Goal: Information Seeking & Learning: Learn about a topic

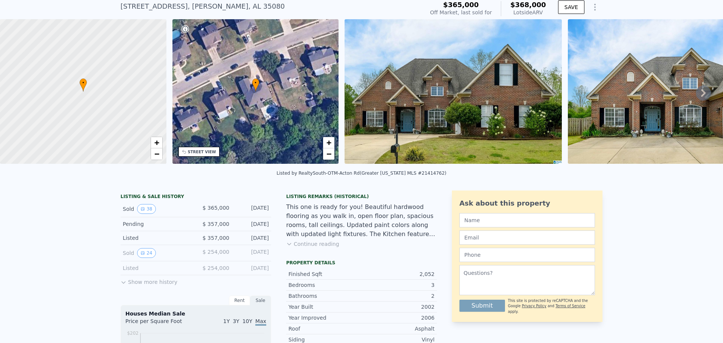
scroll to position [3, 0]
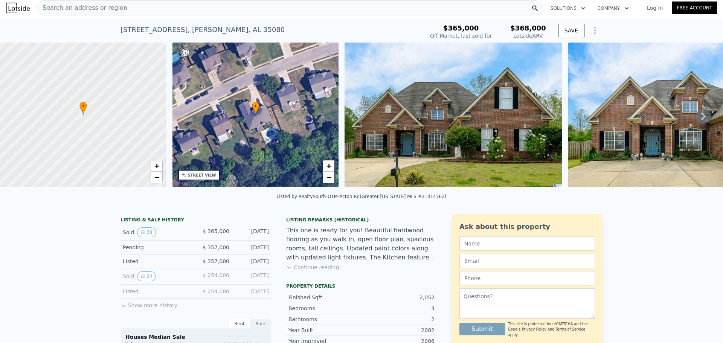
click at [700, 118] on icon at bounding box center [703, 116] width 15 height 15
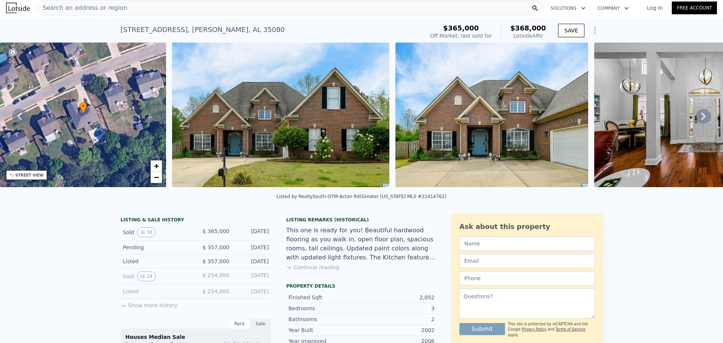
click at [700, 118] on icon at bounding box center [703, 116] width 15 height 15
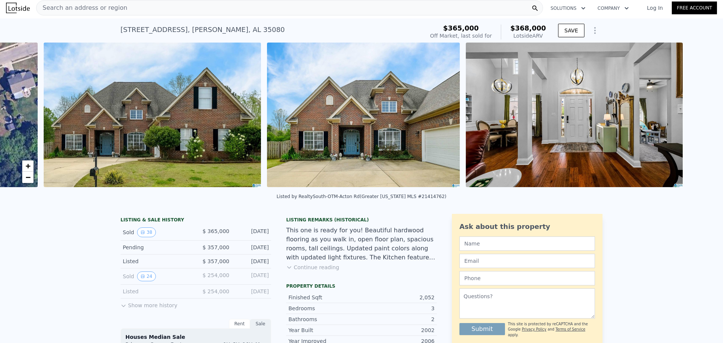
scroll to position [0, 345]
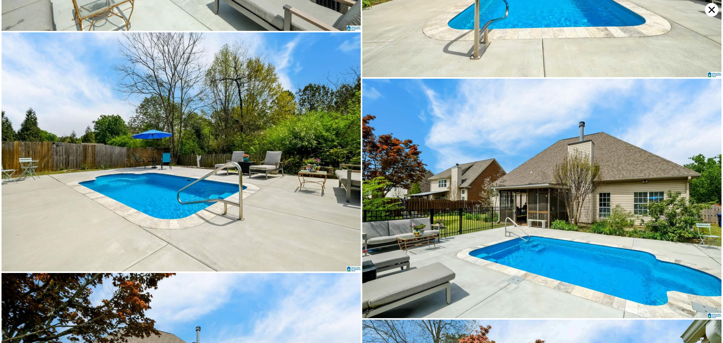
scroll to position [4278, 0]
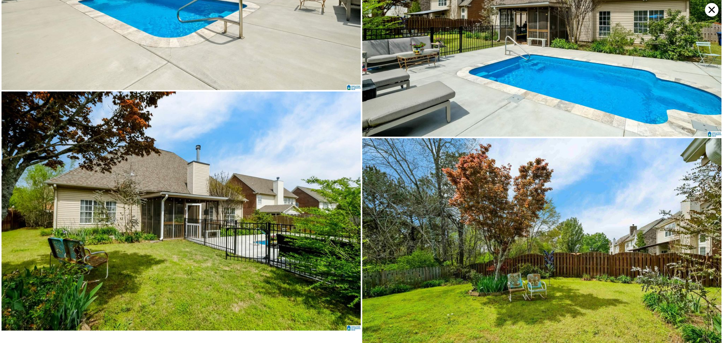
click at [708, 9] on icon at bounding box center [712, 10] width 14 height 14
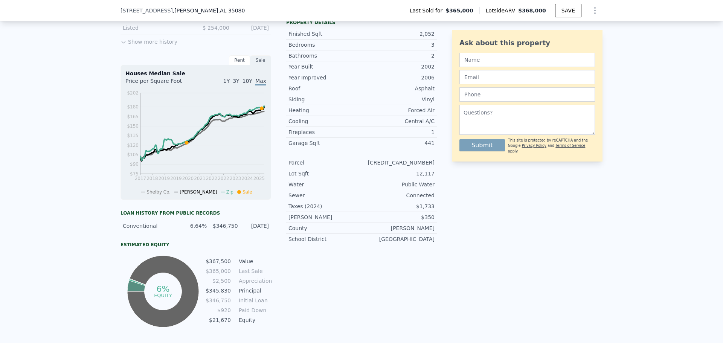
scroll to position [113, 0]
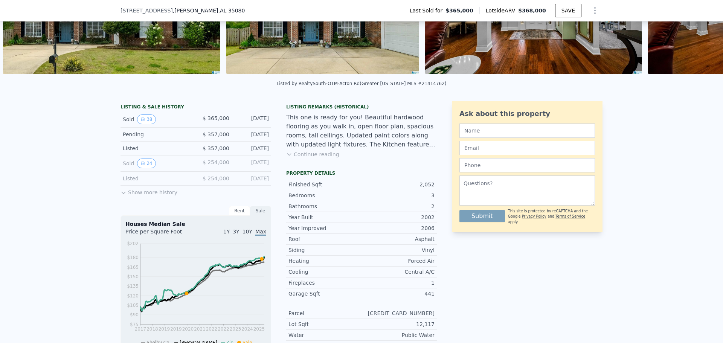
click at [140, 196] on button "Show more history" at bounding box center [149, 191] width 57 height 11
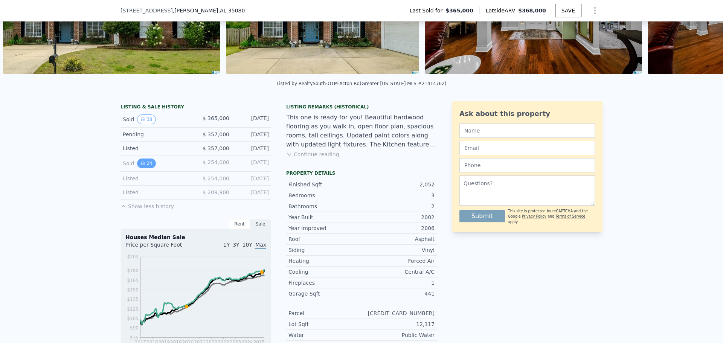
click at [141, 166] on button "24" at bounding box center [146, 164] width 18 height 10
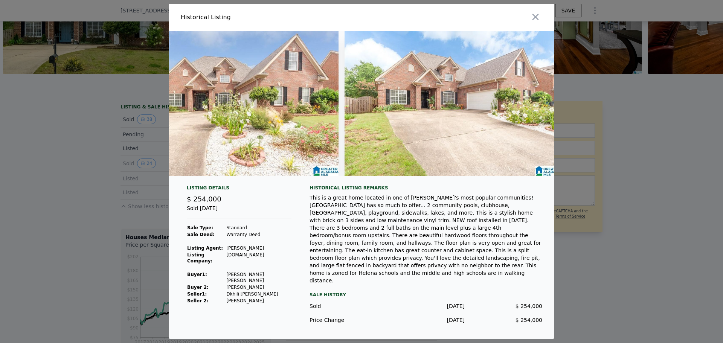
scroll to position [0, 0]
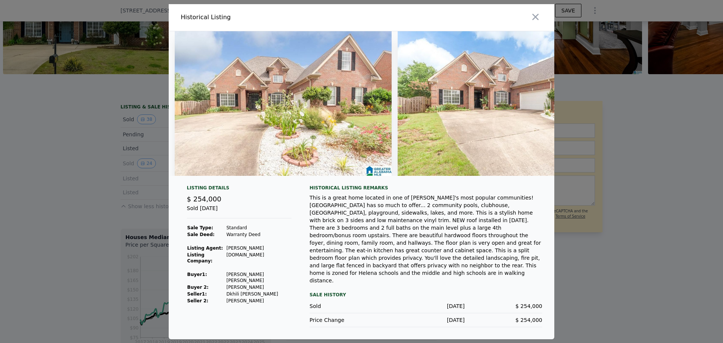
click at [258, 145] on img at bounding box center [283, 103] width 217 height 145
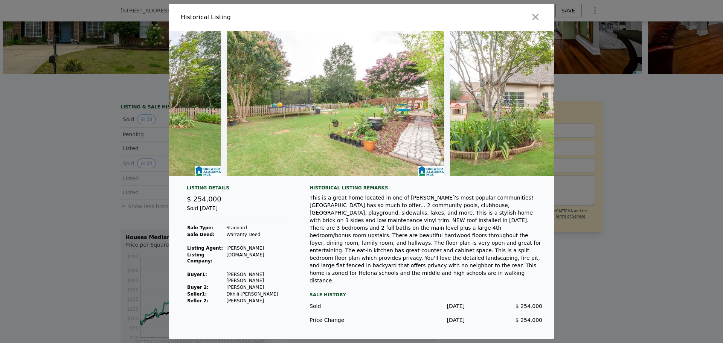
scroll to position [0, 4239]
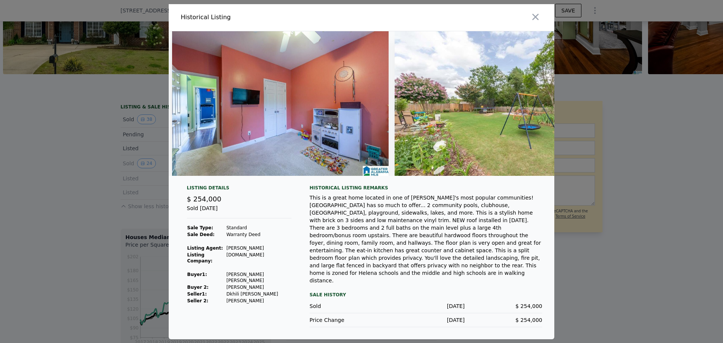
click at [645, 209] on div at bounding box center [361, 171] width 723 height 343
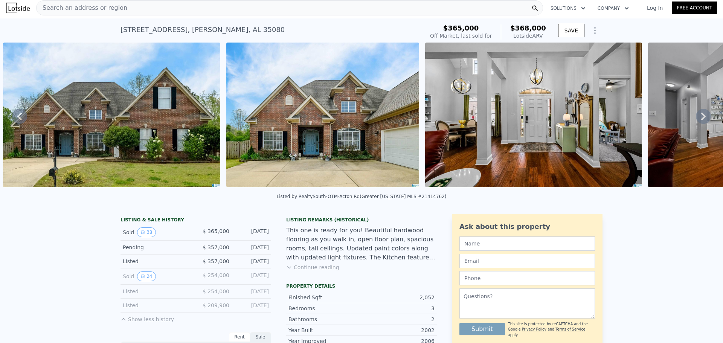
scroll to position [0, 0]
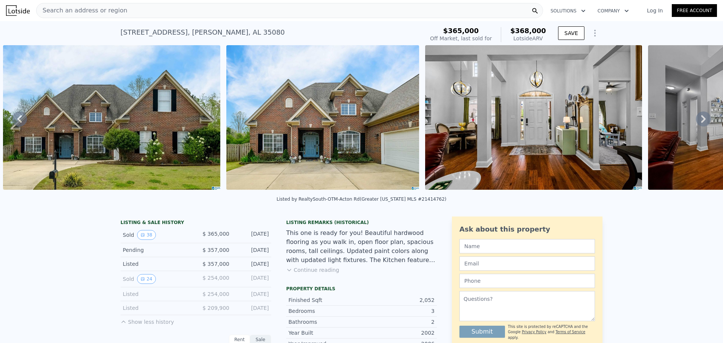
click at [702, 121] on icon at bounding box center [704, 119] width 5 height 8
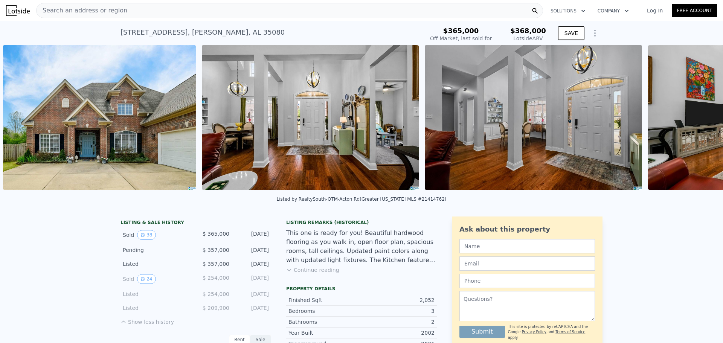
click at [700, 121] on div "• + − • + − STREET VIEW Loading... SATELLITE VIEW" at bounding box center [361, 118] width 723 height 147
click at [702, 121] on icon at bounding box center [704, 119] width 5 height 8
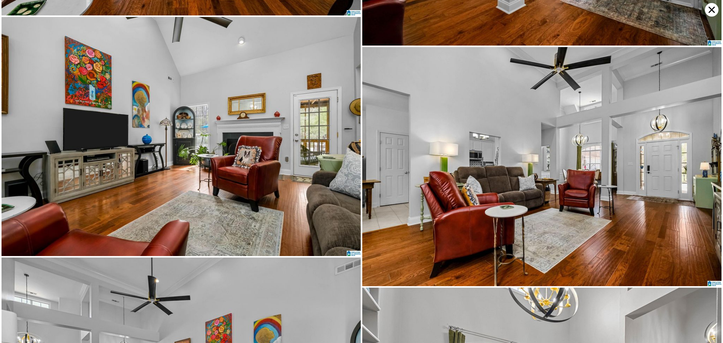
scroll to position [478, 0]
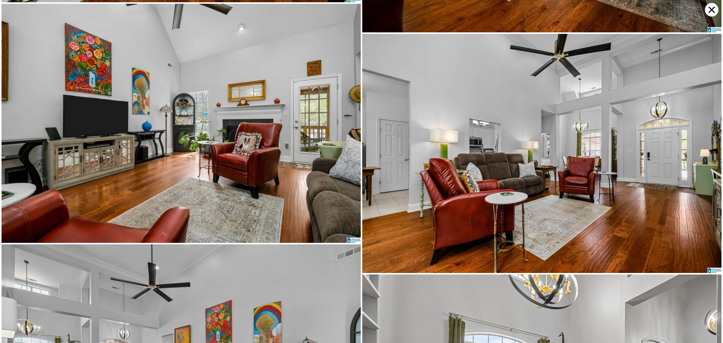
click at [670, 91] on img at bounding box center [541, 153] width 359 height 239
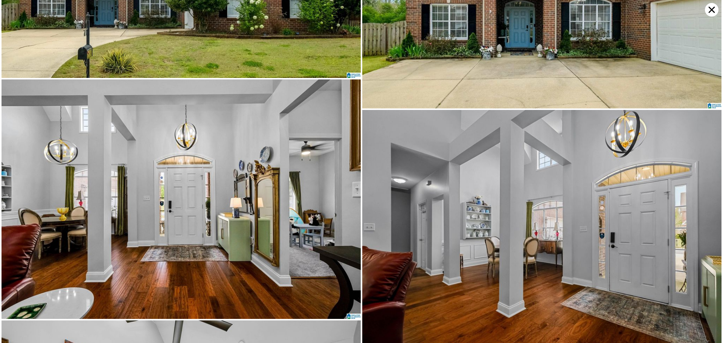
scroll to position [0, 0]
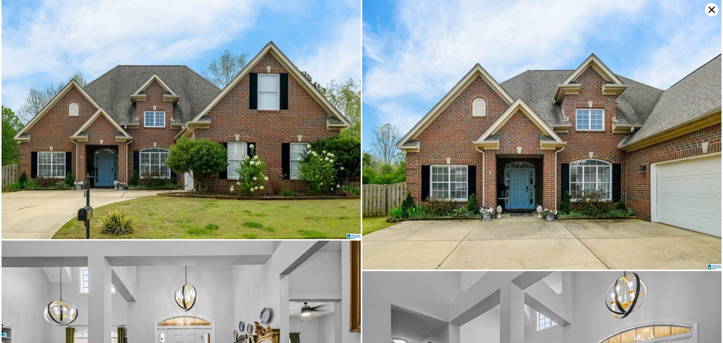
click at [709, 12] on icon at bounding box center [712, 10] width 6 height 6
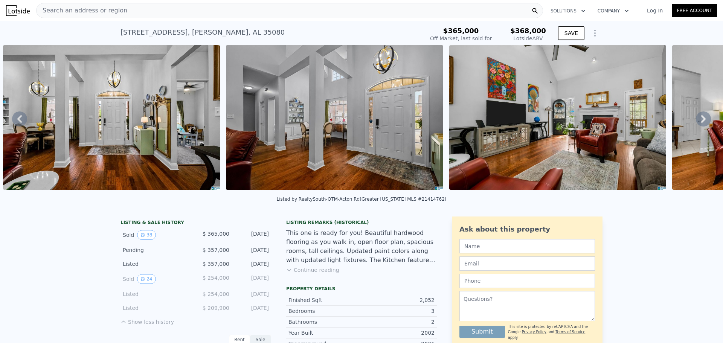
click at [53, 8] on span "Search an address or region" at bounding box center [82, 10] width 91 height 9
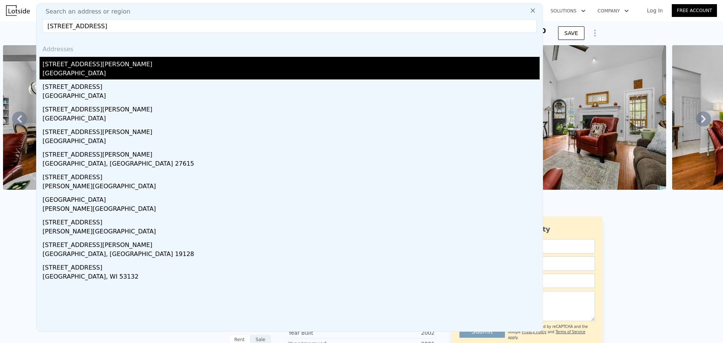
type input "[STREET_ADDRESS]"
click at [73, 62] on div "[STREET_ADDRESS][PERSON_NAME]" at bounding box center [291, 63] width 497 height 12
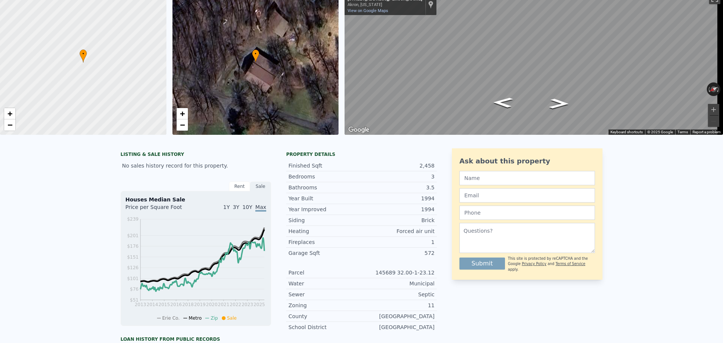
scroll to position [3, 0]
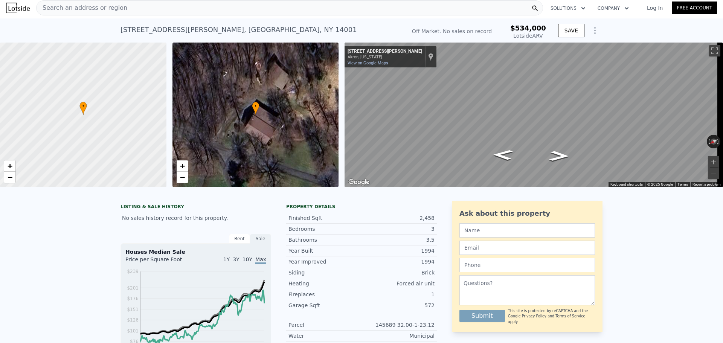
click at [180, 184] on div "• + −" at bounding box center [256, 115] width 167 height 145
click at [180, 181] on span "−" at bounding box center [182, 177] width 5 height 9
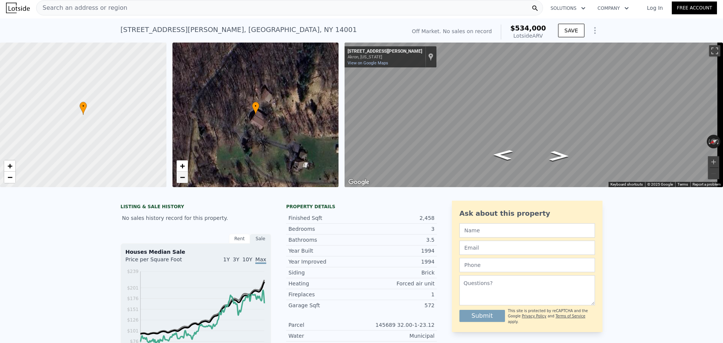
click at [180, 181] on span "−" at bounding box center [182, 177] width 5 height 9
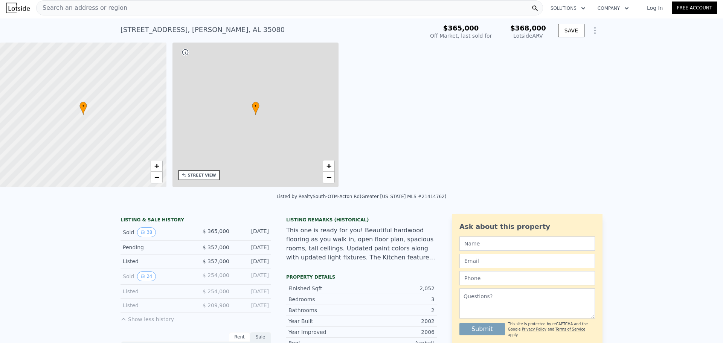
type input "5"
type input "2"
type input "3"
type input "1494"
type input "2845"
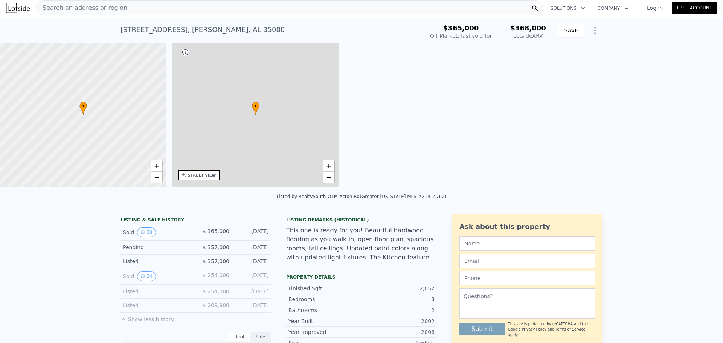
type input "7365"
type input "12510"
type input "$ 368,000"
type input "-$ 39,863"
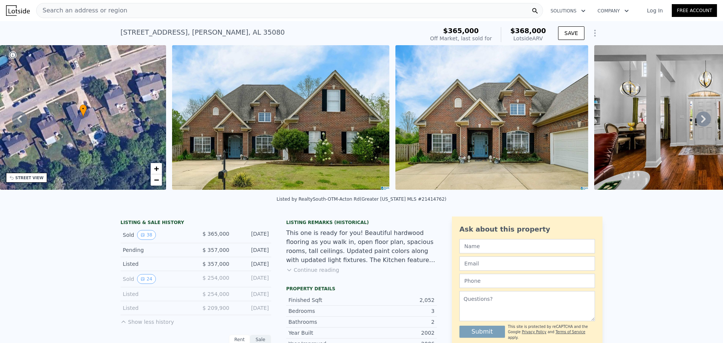
click at [127, 12] on div "Search an address or region" at bounding box center [289, 10] width 507 height 15
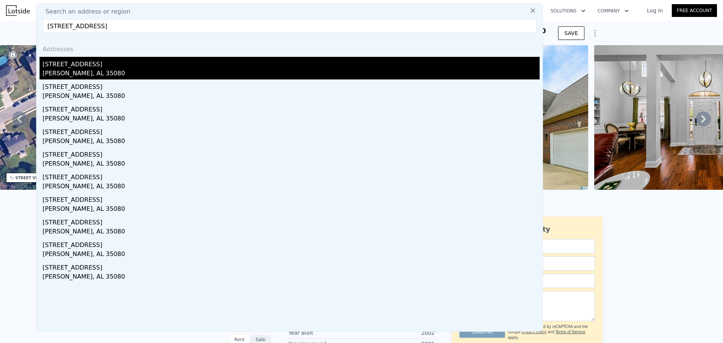
type input "[STREET_ADDRESS]"
click at [217, 66] on div "[STREET_ADDRESS]" at bounding box center [291, 63] width 497 height 12
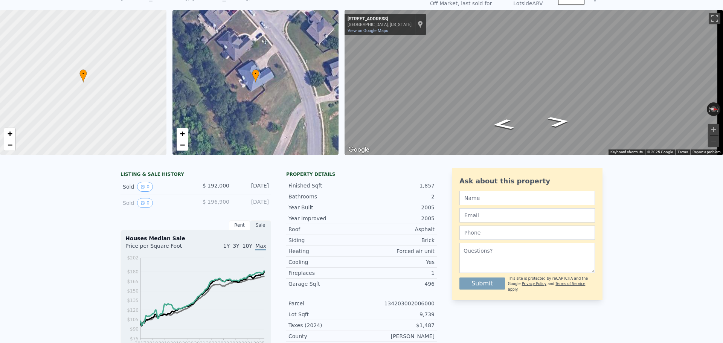
scroll to position [3, 0]
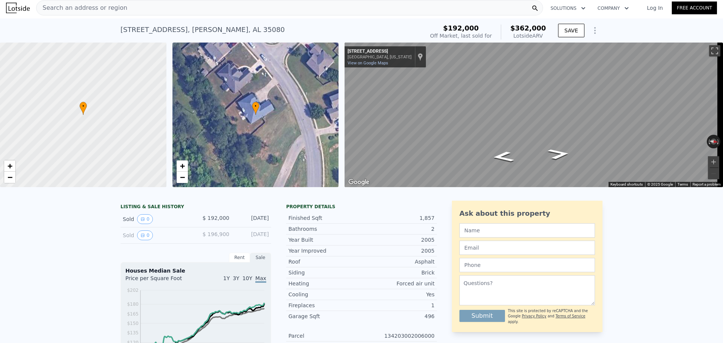
click at [139, 5] on div "Search an address or region" at bounding box center [289, 7] width 507 height 15
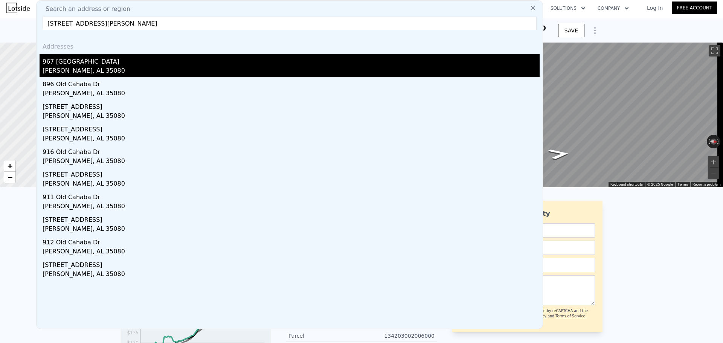
type input "[STREET_ADDRESS][PERSON_NAME]"
click at [77, 63] on div "967 [GEOGRAPHIC_DATA]" at bounding box center [291, 60] width 497 height 12
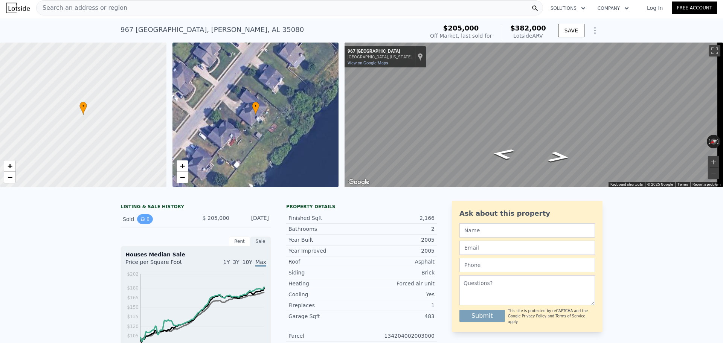
click at [144, 223] on button "0" at bounding box center [145, 219] width 16 height 10
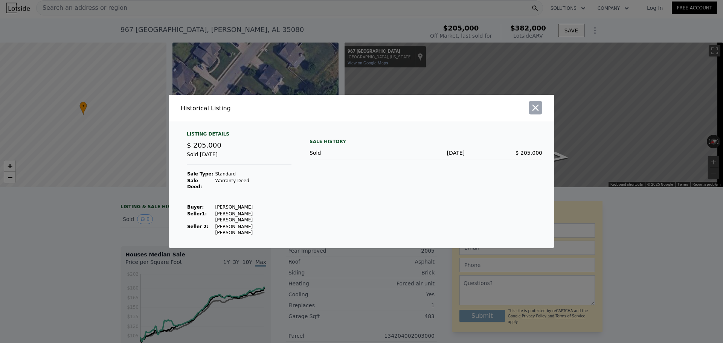
click at [540, 113] on icon "button" at bounding box center [535, 107] width 11 height 11
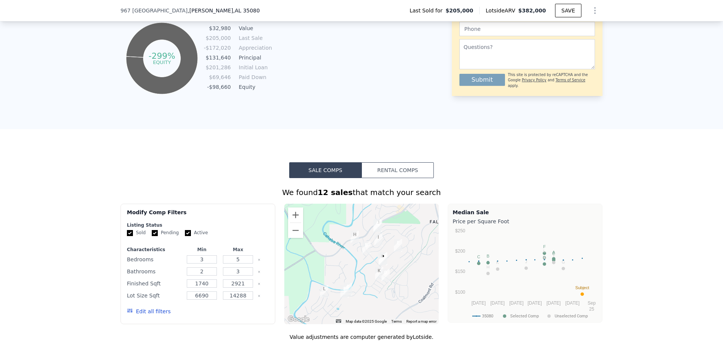
scroll to position [678, 0]
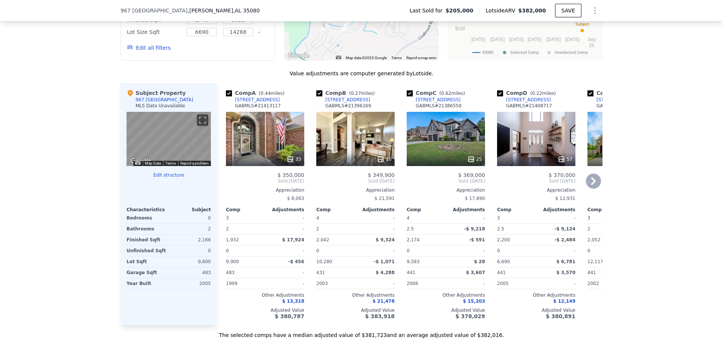
click at [360, 147] on div "16" at bounding box center [355, 139] width 78 height 54
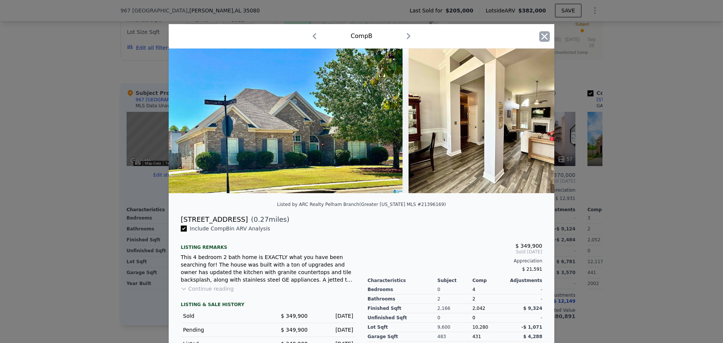
click at [540, 34] on icon "button" at bounding box center [545, 36] width 11 height 11
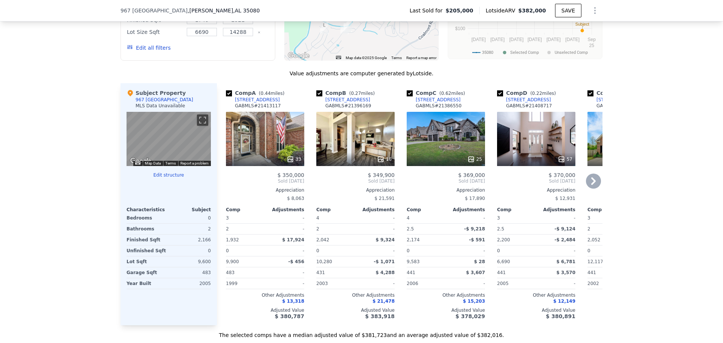
click at [595, 183] on icon at bounding box center [593, 181] width 15 height 15
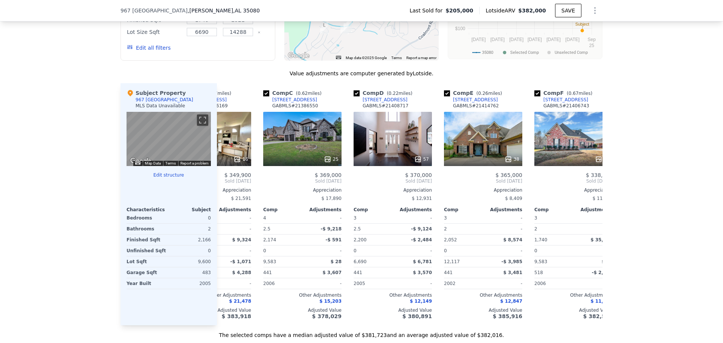
scroll to position [0, 181]
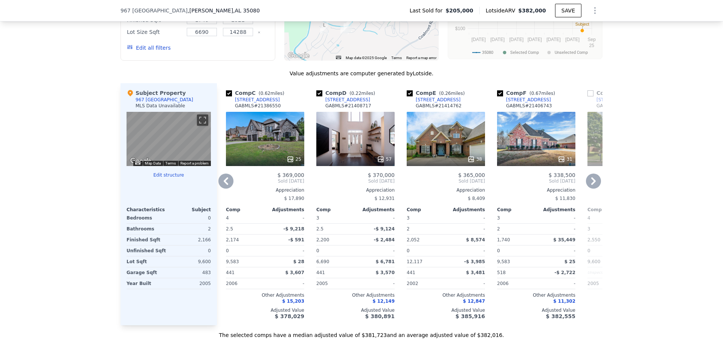
click at [595, 186] on icon at bounding box center [593, 181] width 15 height 15
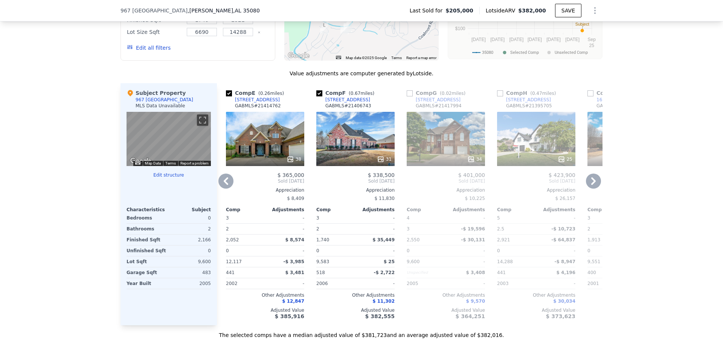
click at [596, 186] on icon at bounding box center [593, 181] width 15 height 15
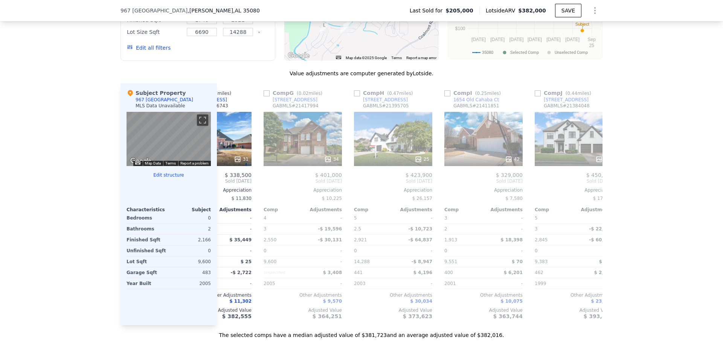
scroll to position [0, 543]
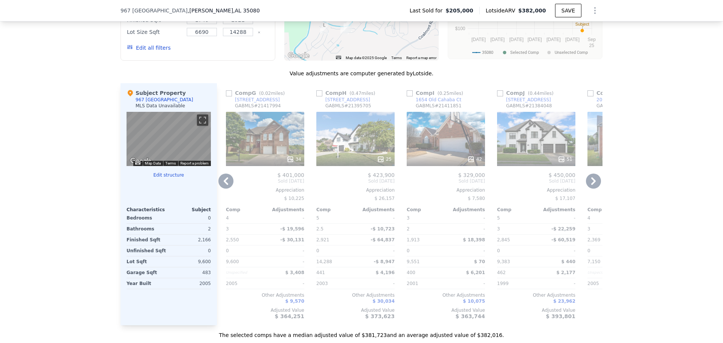
click at [596, 186] on icon at bounding box center [593, 181] width 15 height 15
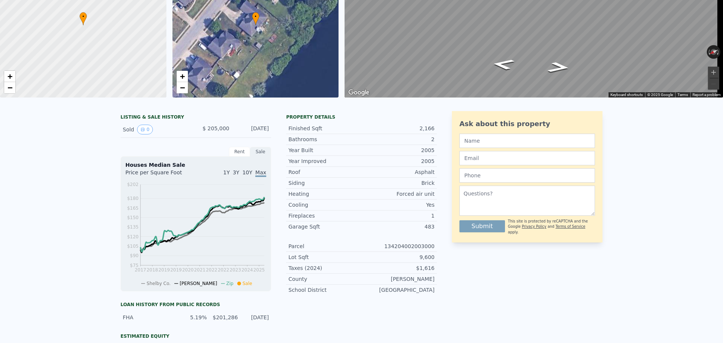
scroll to position [0, 0]
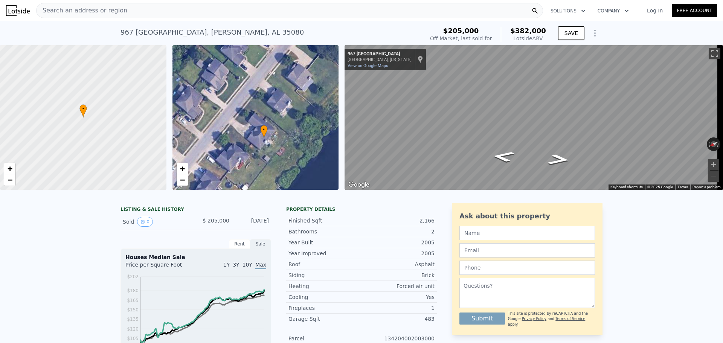
drag, startPoint x: 242, startPoint y: 144, endPoint x: 251, endPoint y: 164, distance: 22.3
click at [251, 164] on div "• + −" at bounding box center [256, 117] width 167 height 145
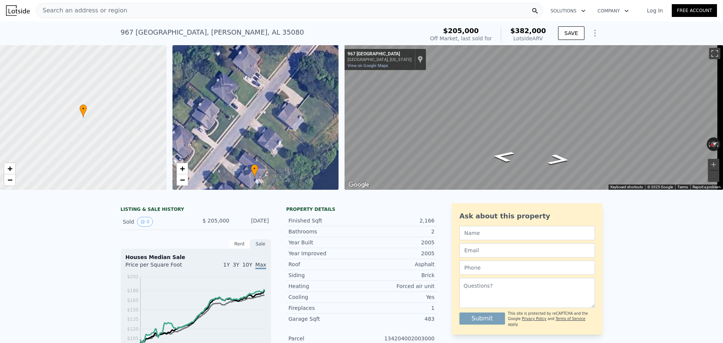
drag, startPoint x: 266, startPoint y: 61, endPoint x: 256, endPoint y: 100, distance: 40.3
click at [256, 100] on div "• + −" at bounding box center [256, 117] width 167 height 145
click at [229, 93] on div "• + −" at bounding box center [256, 117] width 167 height 145
click at [147, 14] on div "Search an address or region" at bounding box center [289, 10] width 507 height 15
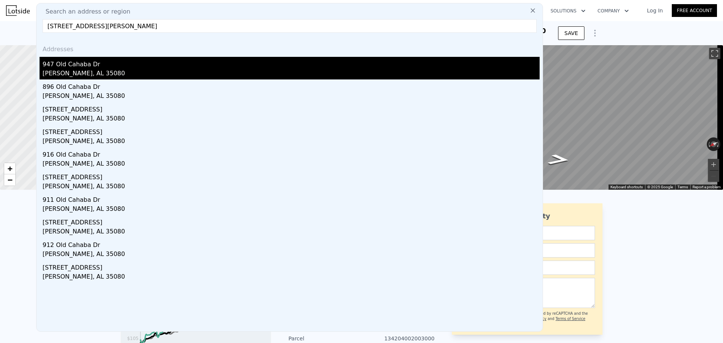
type input "[STREET_ADDRESS][PERSON_NAME]"
click at [113, 69] on div "[PERSON_NAME], AL 35080" at bounding box center [291, 74] width 497 height 11
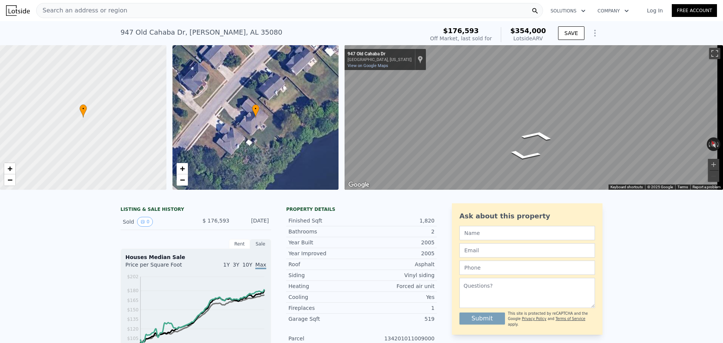
click at [719, 96] on div "Search an address or region Solutions Company Open main menu Log In Free Accoun…" at bounding box center [361, 171] width 723 height 343
click at [540, 133] on icon "Go Northeast, Old Cahaba Dr" at bounding box center [538, 135] width 52 height 15
click at [540, 133] on icon "Go Northeast, Old Cahaba Dr" at bounding box center [539, 136] width 53 height 16
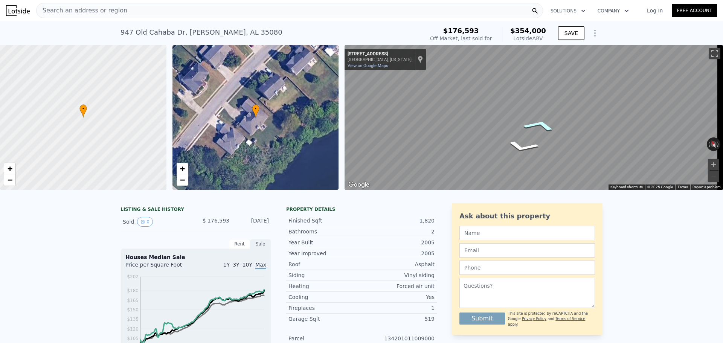
click at [541, 123] on icon "Go Northeast, Old Cahaba Dr" at bounding box center [539, 125] width 53 height 18
click at [541, 123] on icon "Go Northeast, Old Cahaba Dr" at bounding box center [541, 125] width 54 height 18
click at [526, 130] on icon "Go Northeast, Old Cahaba Dr" at bounding box center [527, 131] width 49 height 15
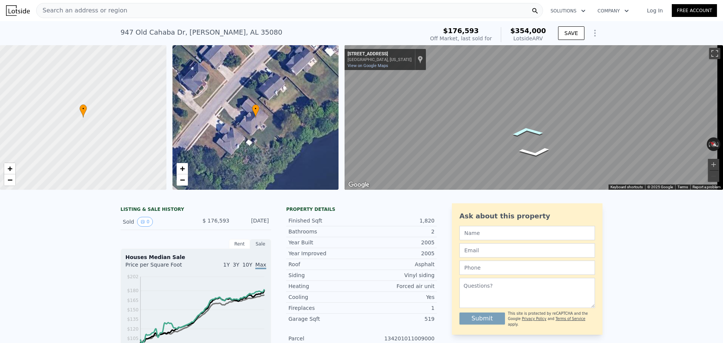
click at [526, 130] on icon "Go Northeast, Old Cahaba Dr" at bounding box center [527, 131] width 49 height 15
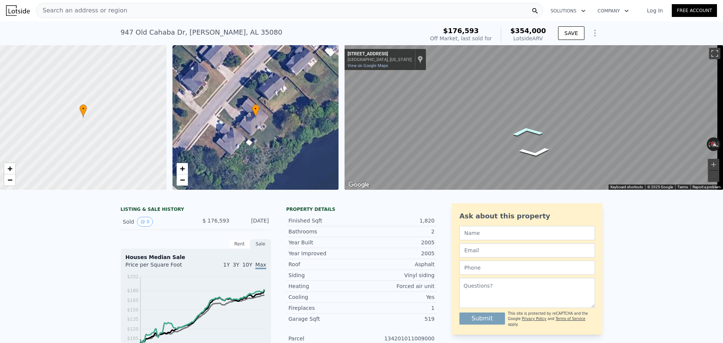
click at [526, 130] on icon "Go Northeast, Old Cahaba Dr" at bounding box center [527, 131] width 49 height 15
click at [101, 11] on span "Search an address or region" at bounding box center [82, 10] width 91 height 9
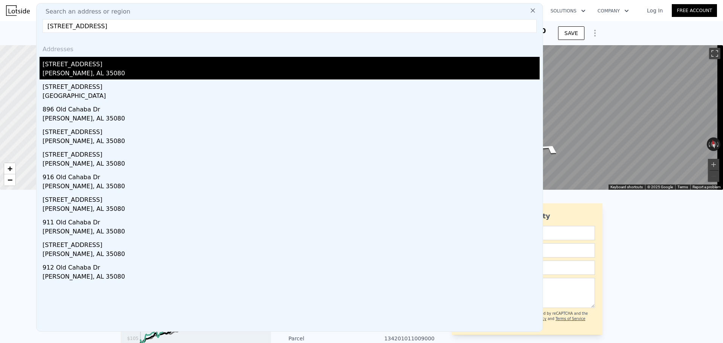
type input "[STREET_ADDRESS]"
click at [101, 73] on div "[PERSON_NAME], AL 35080" at bounding box center [291, 74] width 497 height 11
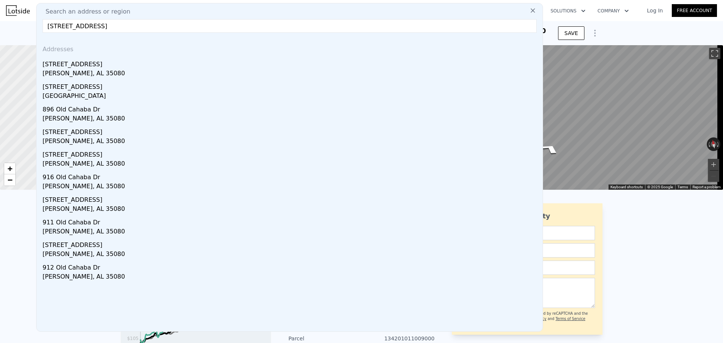
type input "5"
type input "3"
type input "1494"
type input "2845"
type input "7365"
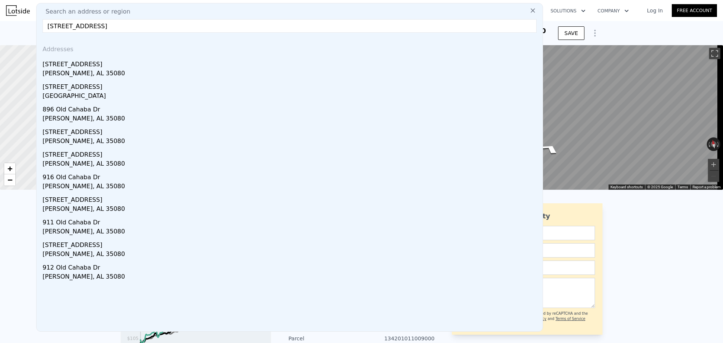
checkbox input "false"
checkbox input "true"
type input "$ 368,000"
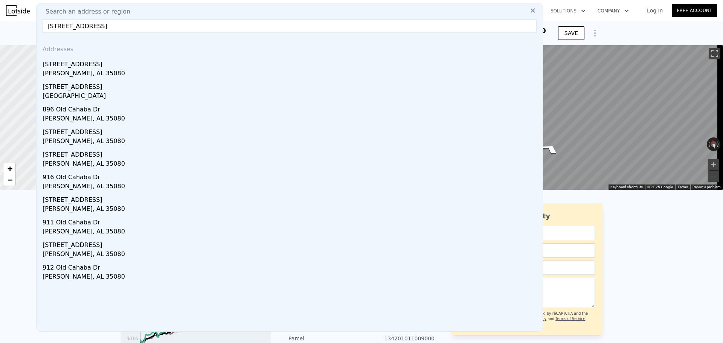
type input "-$ 39,863"
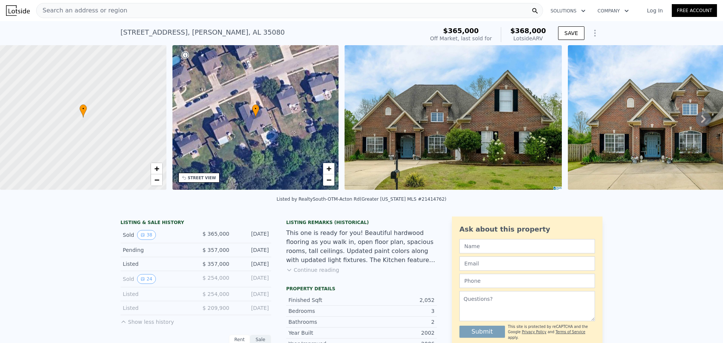
click at [192, 177] on div "STREET VIEW" at bounding box center [202, 178] width 28 height 6
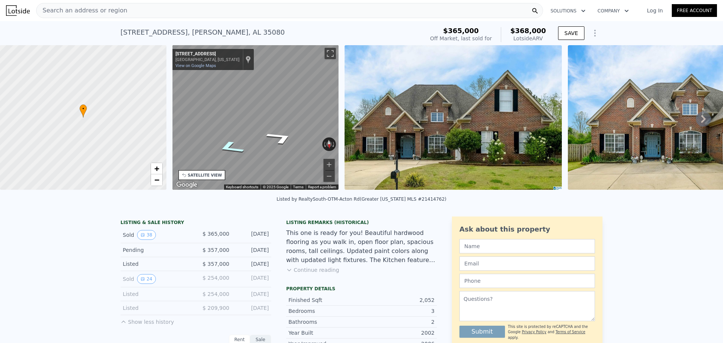
click at [228, 150] on icon "Go East, Old Cahaba Dr" at bounding box center [230, 148] width 50 height 20
click at [99, 8] on span "Search an address or region" at bounding box center [82, 10] width 91 height 9
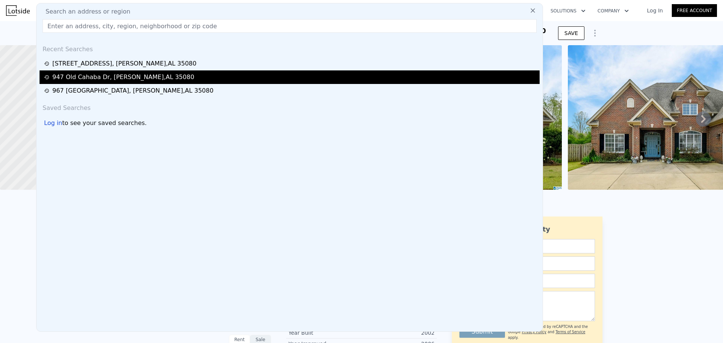
click at [94, 76] on div "[STREET_ADDRESS][PERSON_NAME]" at bounding box center [123, 77] width 142 height 9
type input "4"
type input "2.5"
type input "1340"
type input "2257"
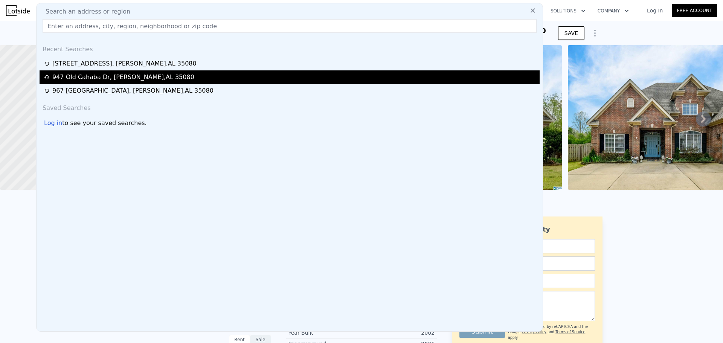
type input "6690"
checkbox input "false"
type input "$ 354,000"
type input "$ 146,471"
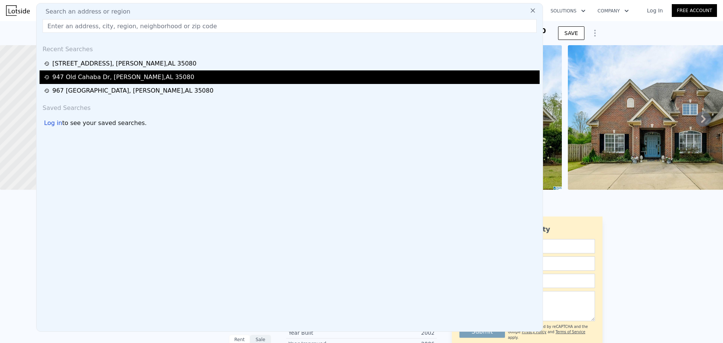
checkbox input "true"
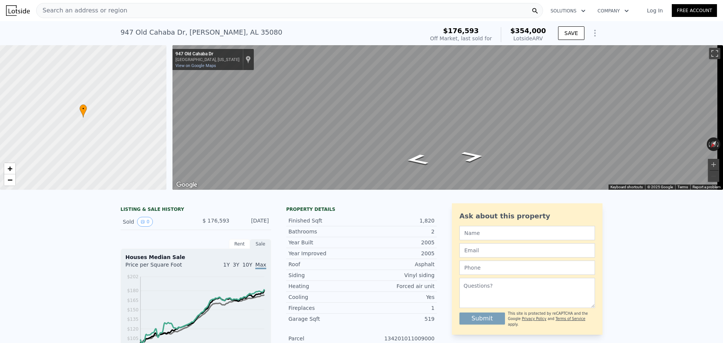
click at [119, 9] on div "Search an address or region" at bounding box center [289, 10] width 507 height 15
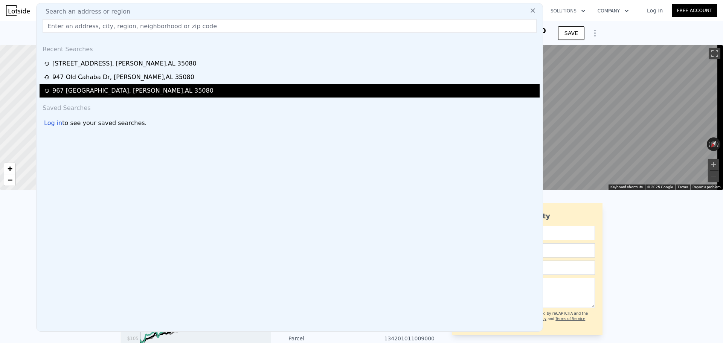
click at [124, 96] on div "[STREET_ADDRESS][PERSON_NAME]" at bounding box center [290, 91] width 500 height 14
click at [122, 93] on div "[STREET_ADDRESS][PERSON_NAME]" at bounding box center [132, 90] width 161 height 9
type input "5"
type input "3"
type input "1740"
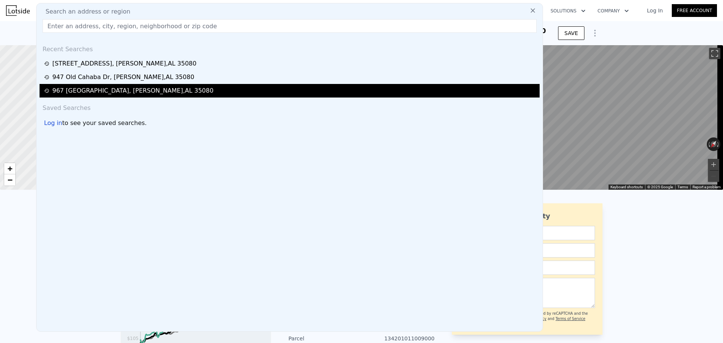
type input "2921"
type input "14288"
type input "$ 382,000"
type input "$ 142,995"
checkbox input "true"
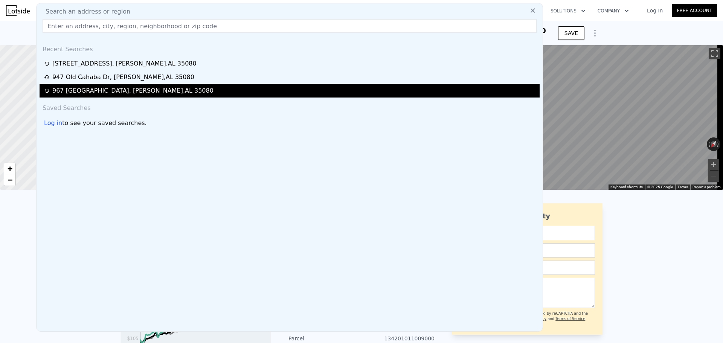
checkbox input "true"
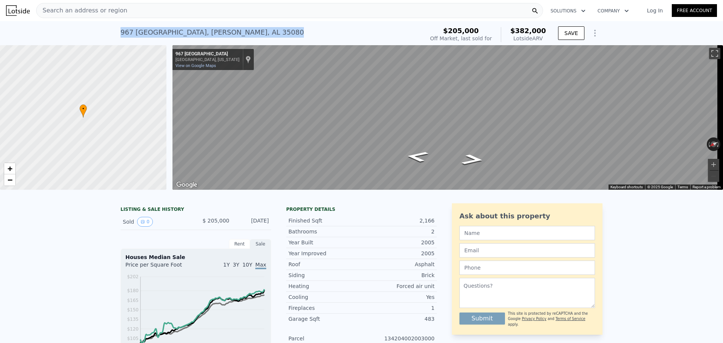
copy div "[STREET_ADDRESS][PERSON_NAME]"
drag, startPoint x: 249, startPoint y: 35, endPoint x: 115, endPoint y: 32, distance: 134.2
click at [115, 32] on div "[STREET_ADDRESS][PERSON_NAME] Sold [DATE] for $205k (~ARV $382k ) $205,000 Off …" at bounding box center [361, 33] width 723 height 24
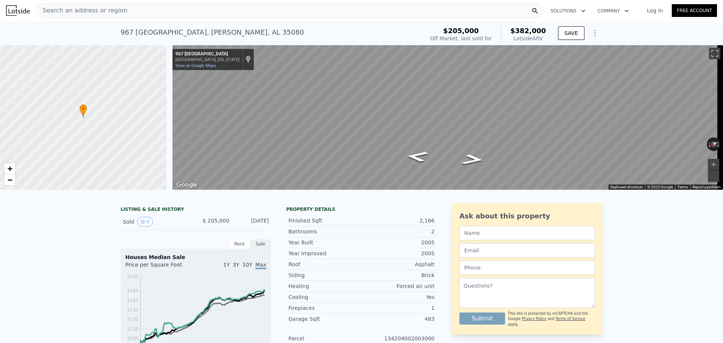
click at [81, 9] on span "Search an address or region" at bounding box center [82, 10] width 91 height 9
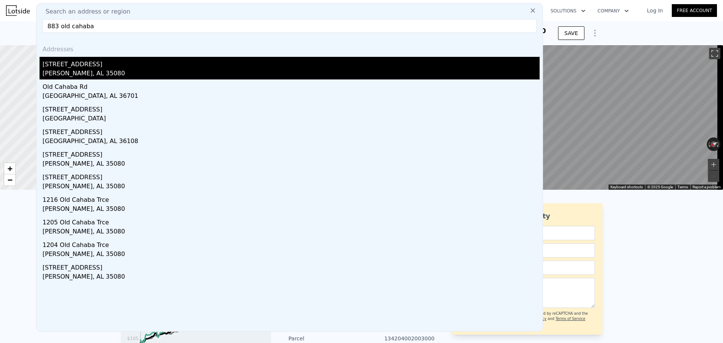
type input "883 old cahaba"
click at [87, 67] on div "[STREET_ADDRESS]" at bounding box center [291, 63] width 497 height 12
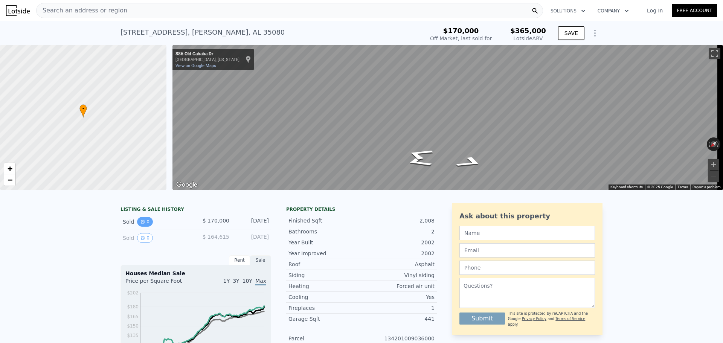
click at [141, 224] on icon "View historical data" at bounding box center [143, 222] width 5 height 5
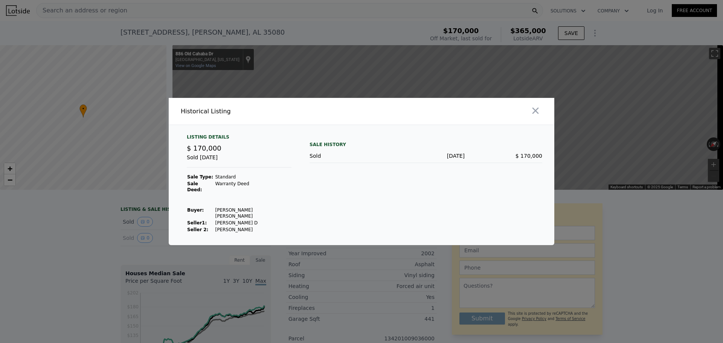
click at [546, 117] on div at bounding box center [460, 111] width 190 height 27
click at [542, 116] on button "button" at bounding box center [536, 111] width 14 height 14
